Goal: Navigation & Orientation: Find specific page/section

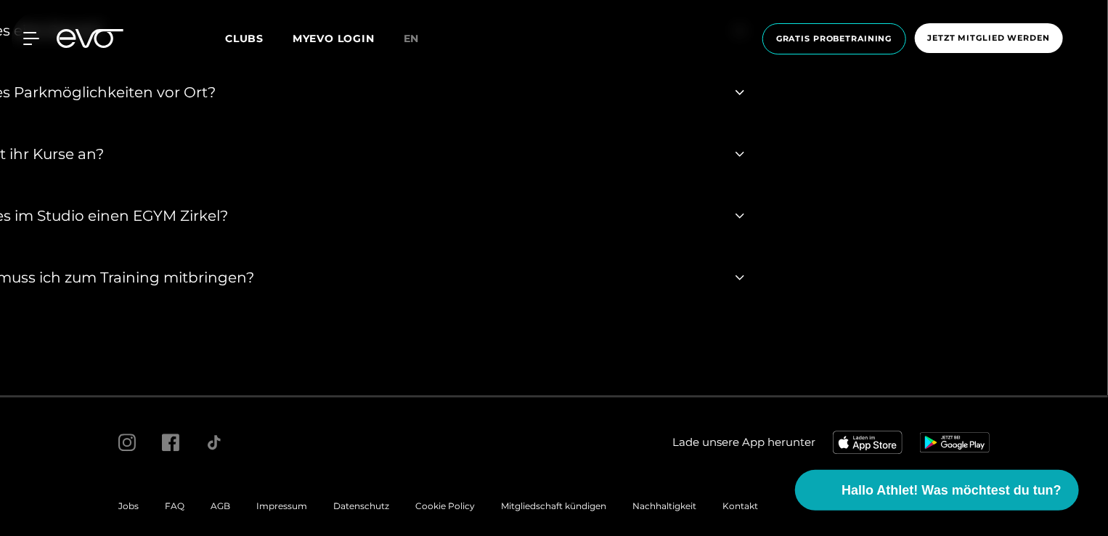
scroll to position [4612, 0]
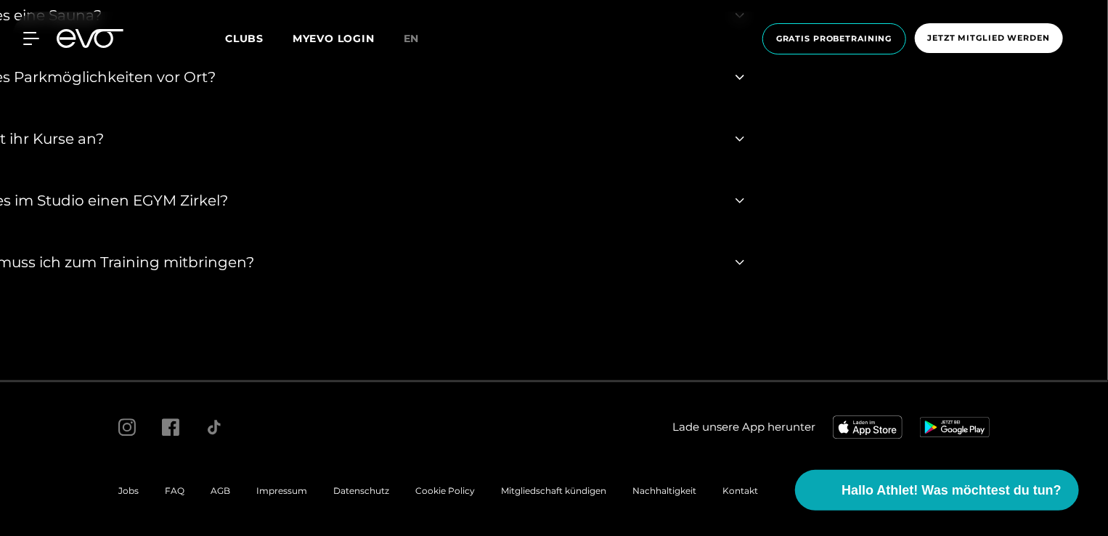
click at [737, 139] on icon at bounding box center [739, 138] width 9 height 17
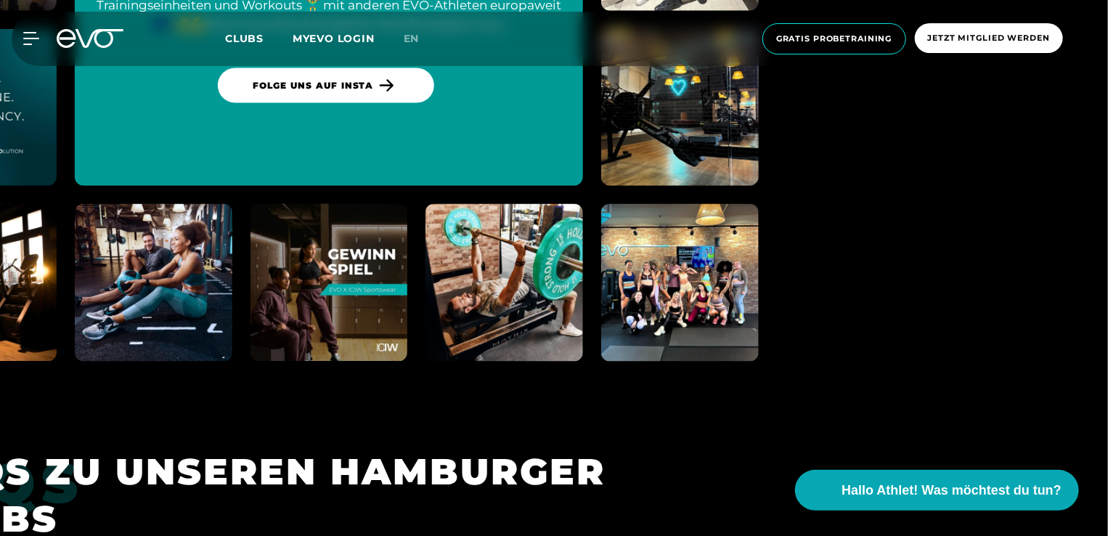
scroll to position [3741, 0]
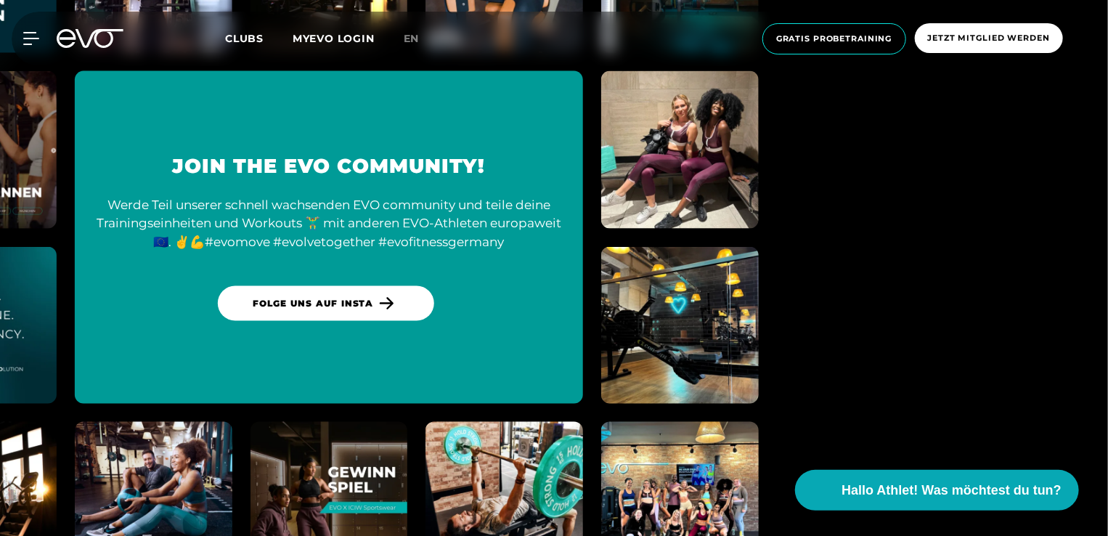
click at [236, 34] on span "Clubs" at bounding box center [244, 38] width 38 height 13
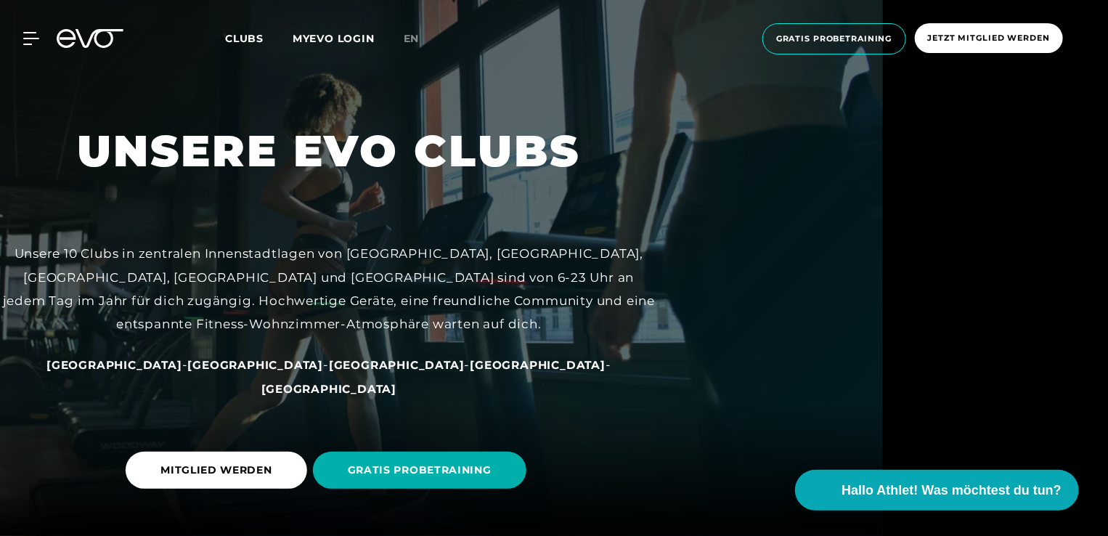
click at [176, 372] on span "[GEOGRAPHIC_DATA]" at bounding box center [114, 365] width 136 height 14
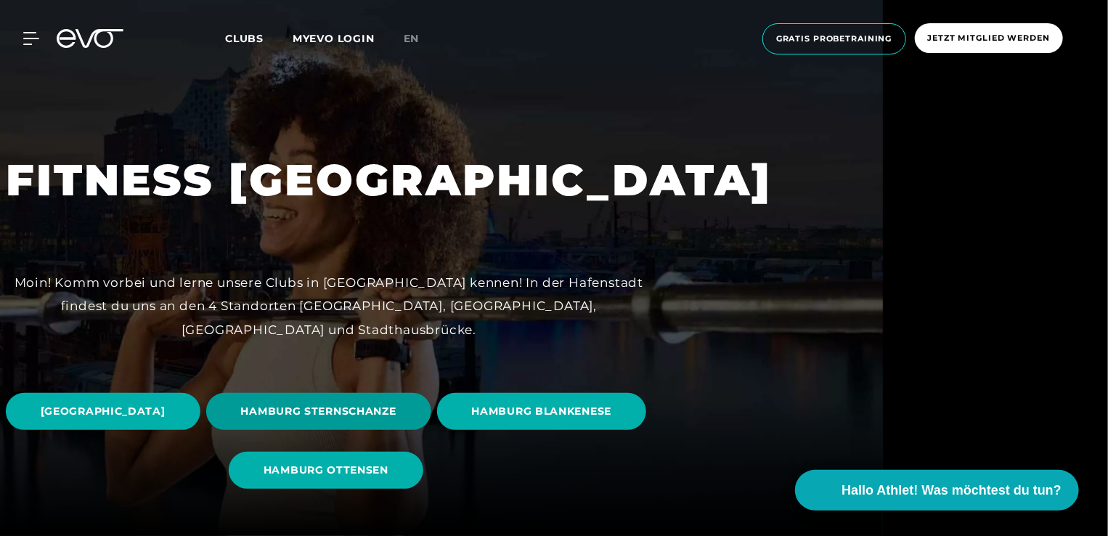
click at [396, 411] on span "HAMBURG STERNSCHANZE" at bounding box center [318, 411] width 155 height 15
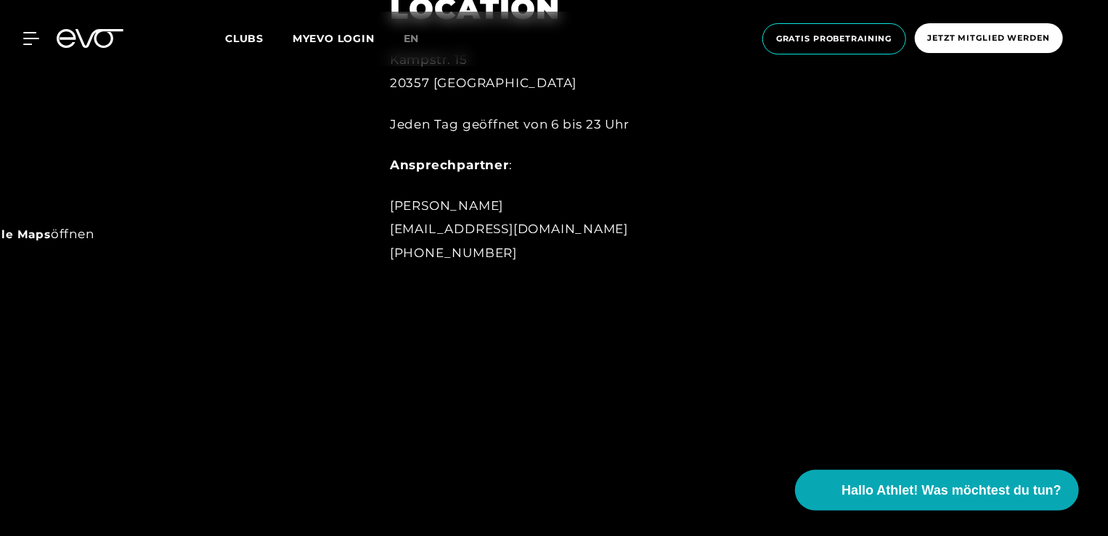
scroll to position [871, 0]
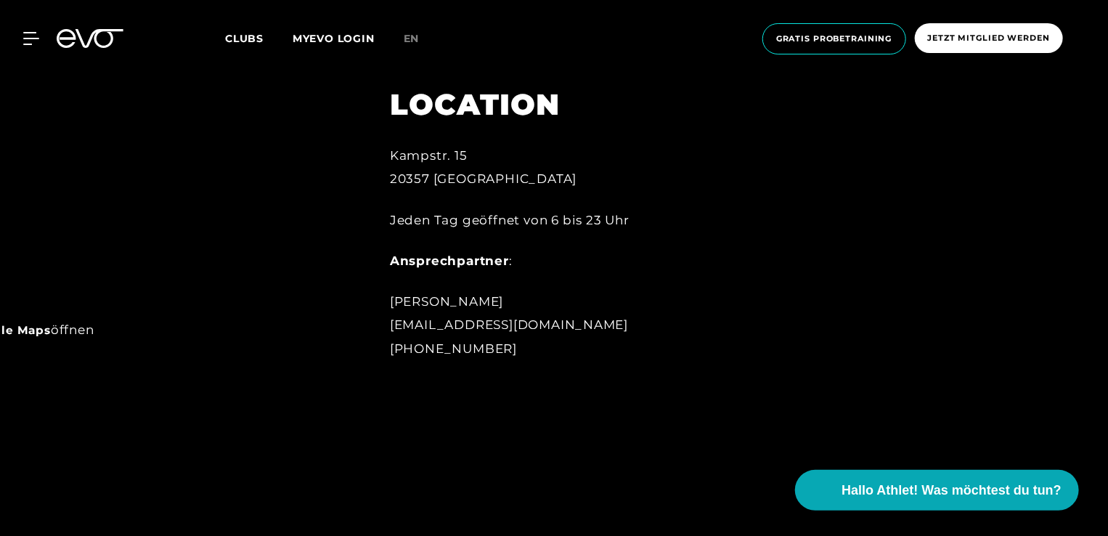
click at [48, 330] on link "Google Maps" at bounding box center [9, 330] width 83 height 14
